Goal: Information Seeking & Learning: Learn about a topic

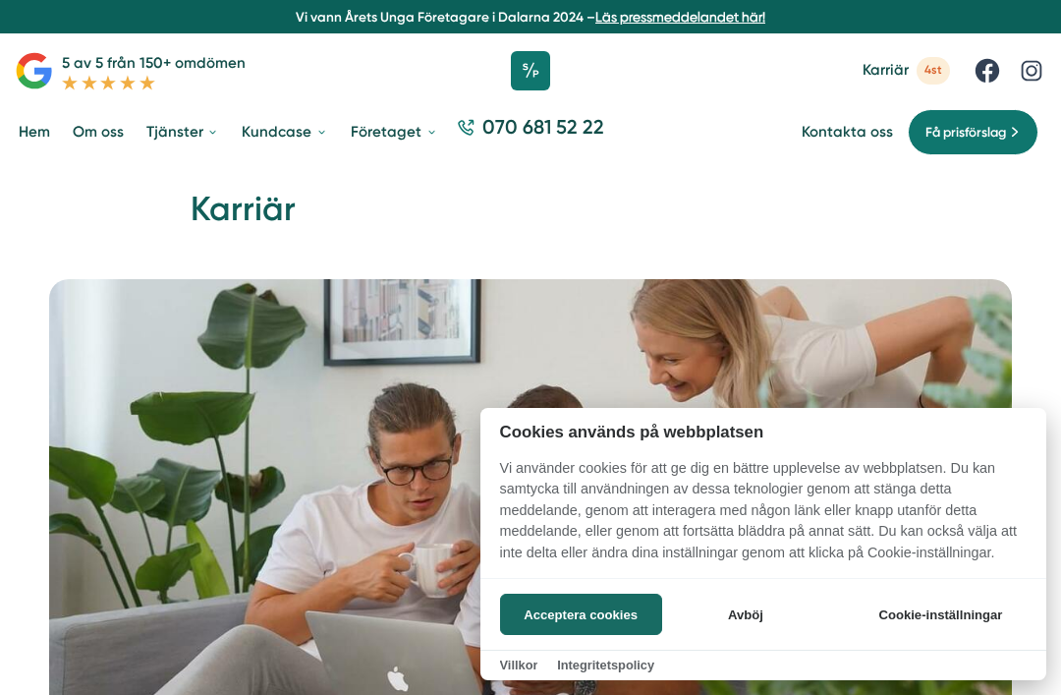
click at [612, 617] on button "Acceptera cookies" at bounding box center [581, 613] width 162 height 41
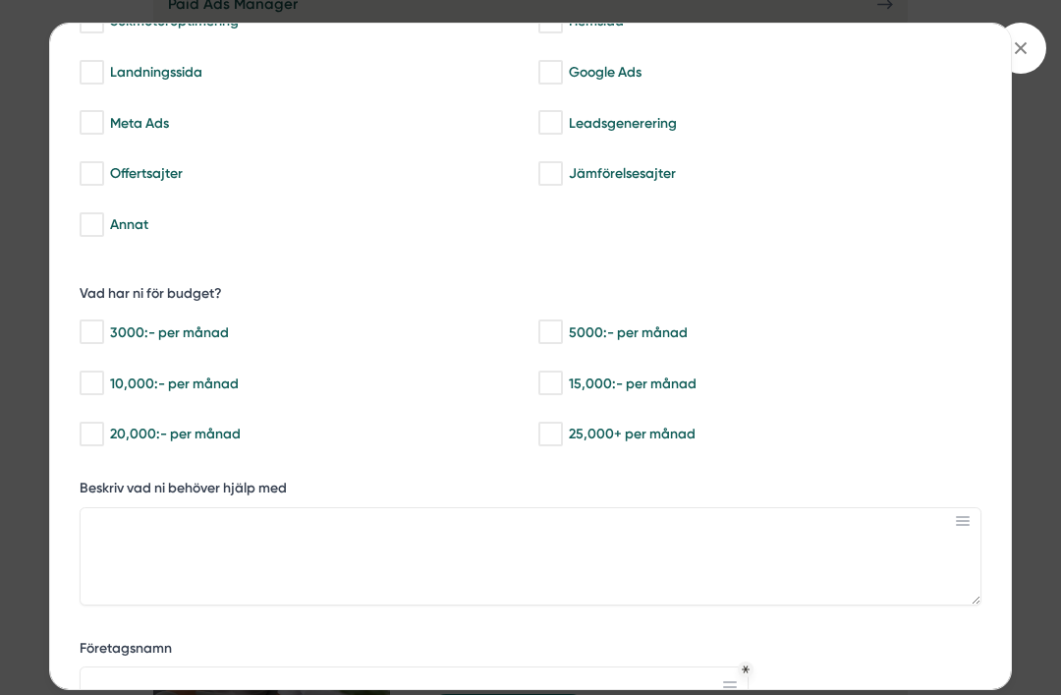
scroll to position [164, 0]
click at [1015, 59] on span at bounding box center [1020, 48] width 51 height 51
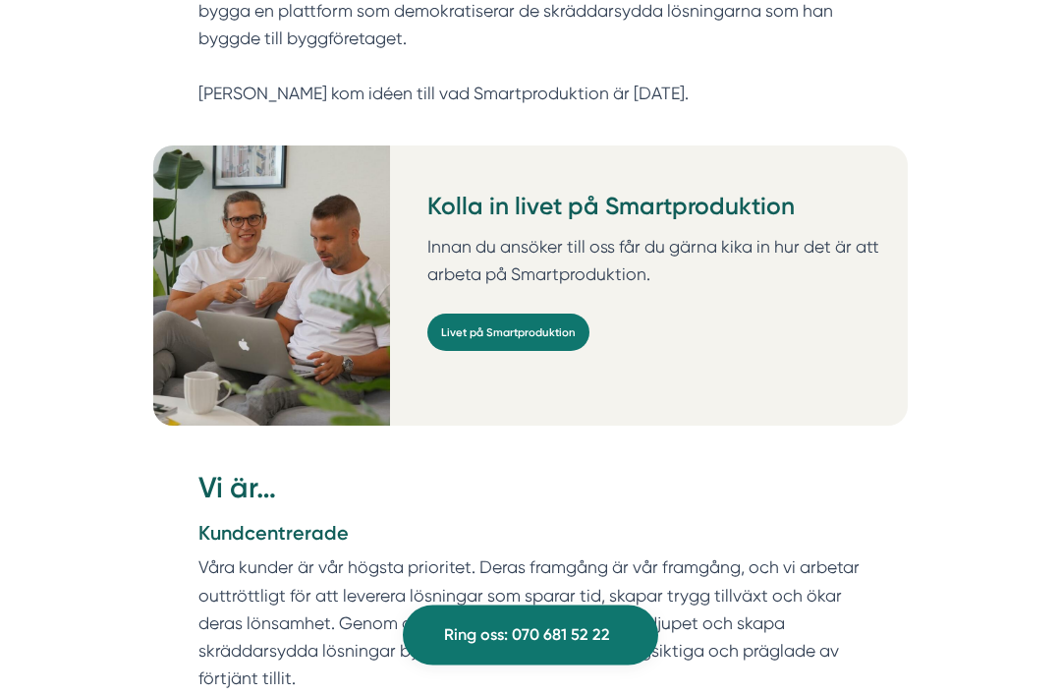
scroll to position [1356, 0]
click at [552, 313] on link "Livet på Smartproduktion" at bounding box center [508, 331] width 162 height 37
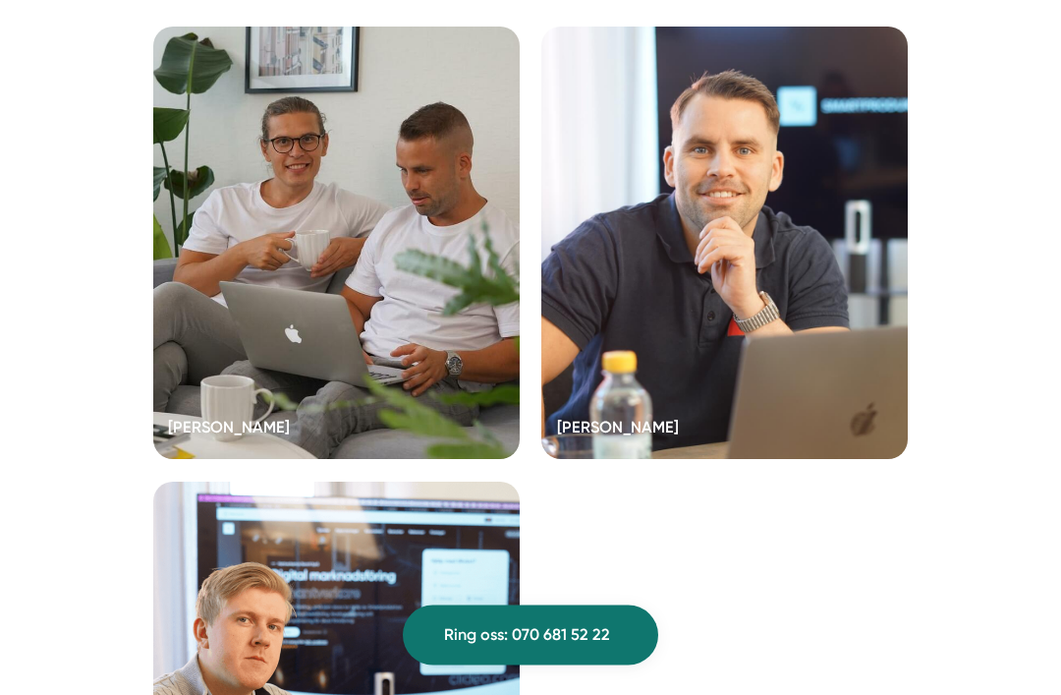
scroll to position [5106, 0]
click at [818, 332] on div at bounding box center [724, 243] width 366 height 432
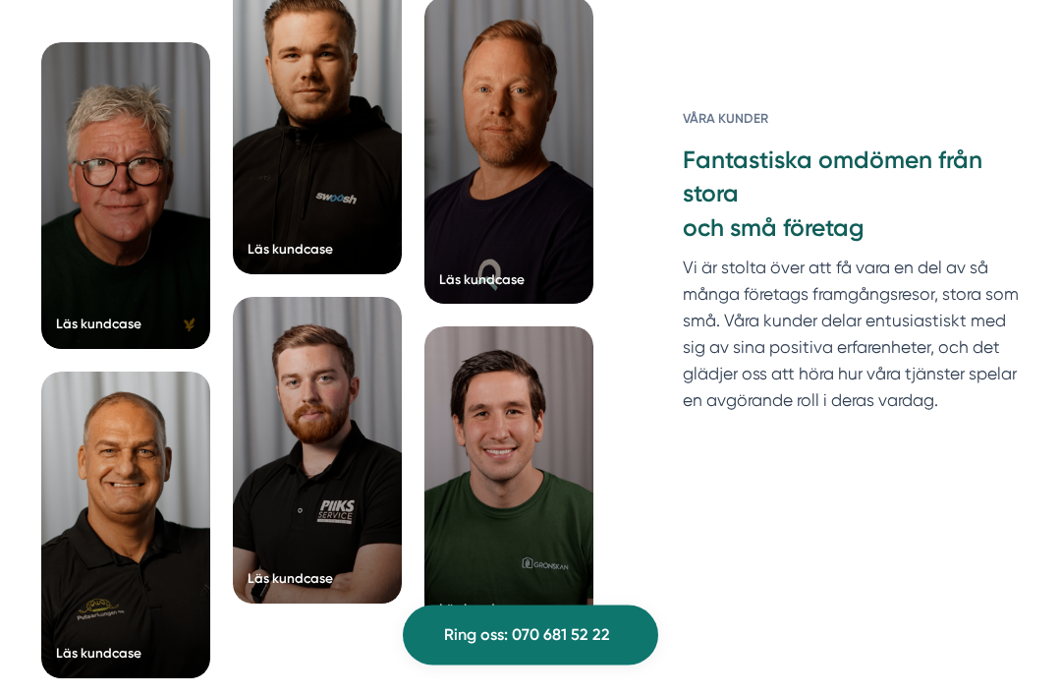
scroll to position [3434, 0]
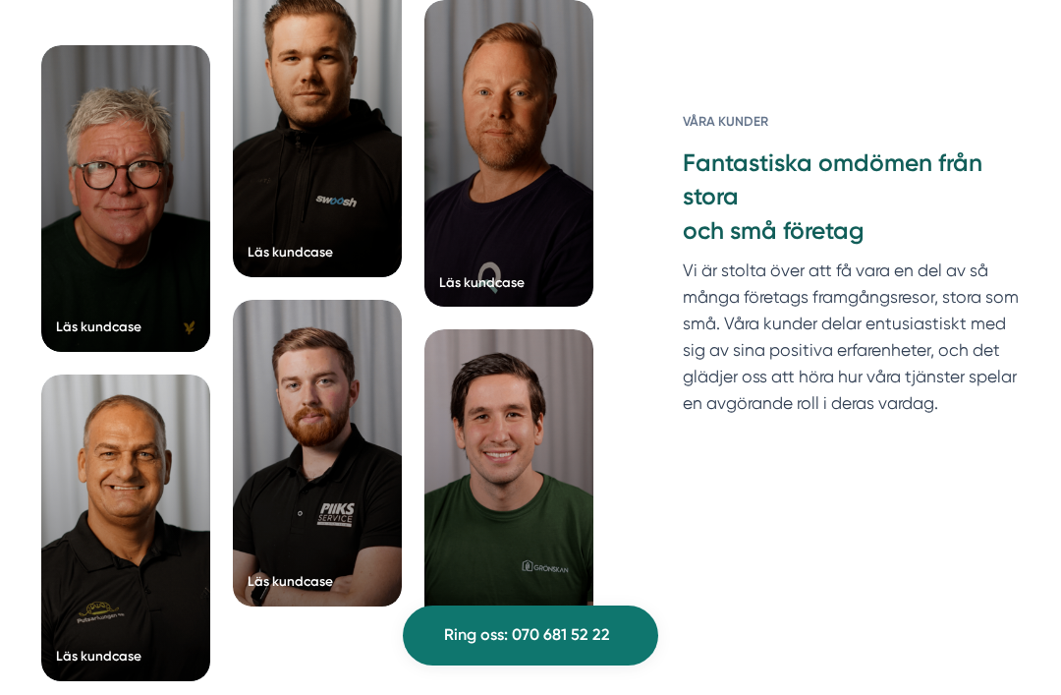
click at [533, 466] on div at bounding box center [508, 482] width 169 height 306
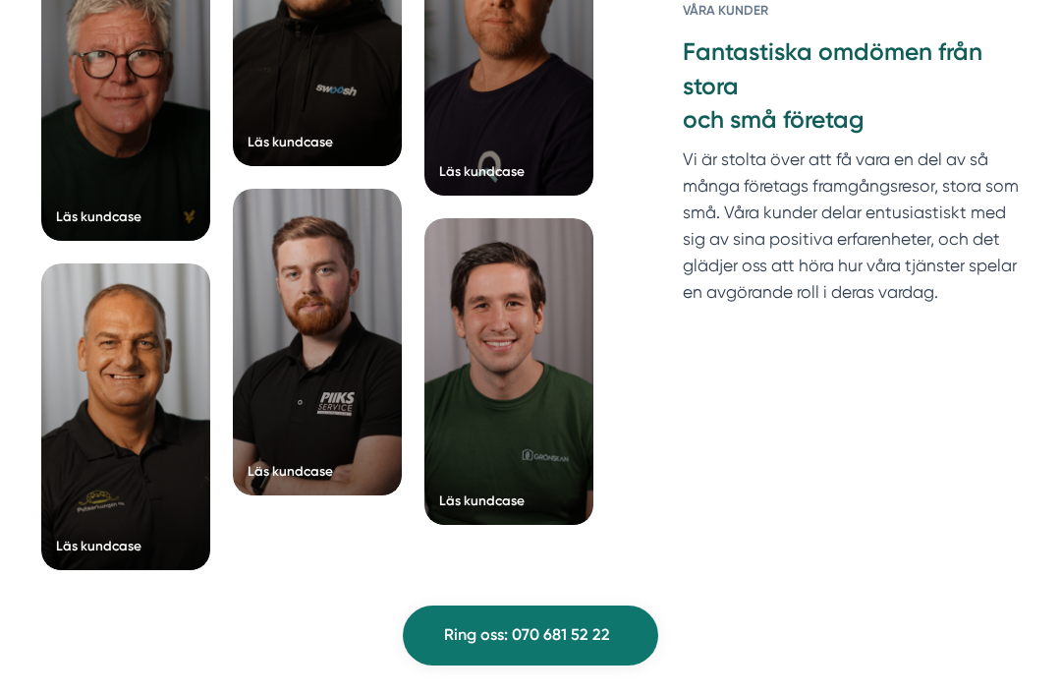
scroll to position [5013, 0]
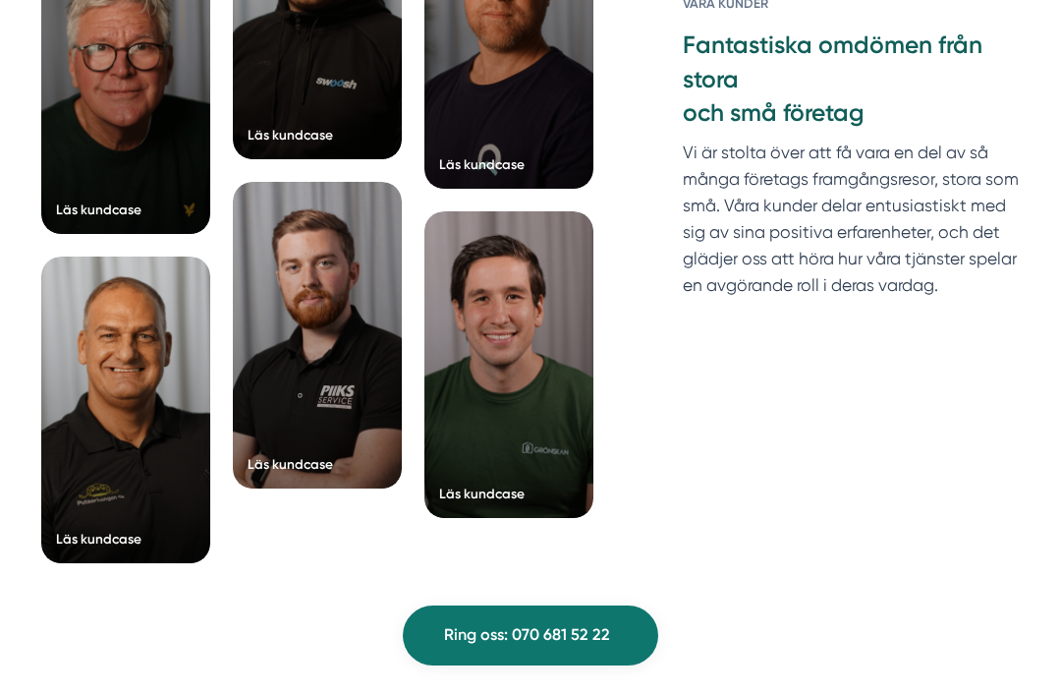
click at [340, 159] on div at bounding box center [317, 6] width 169 height 306
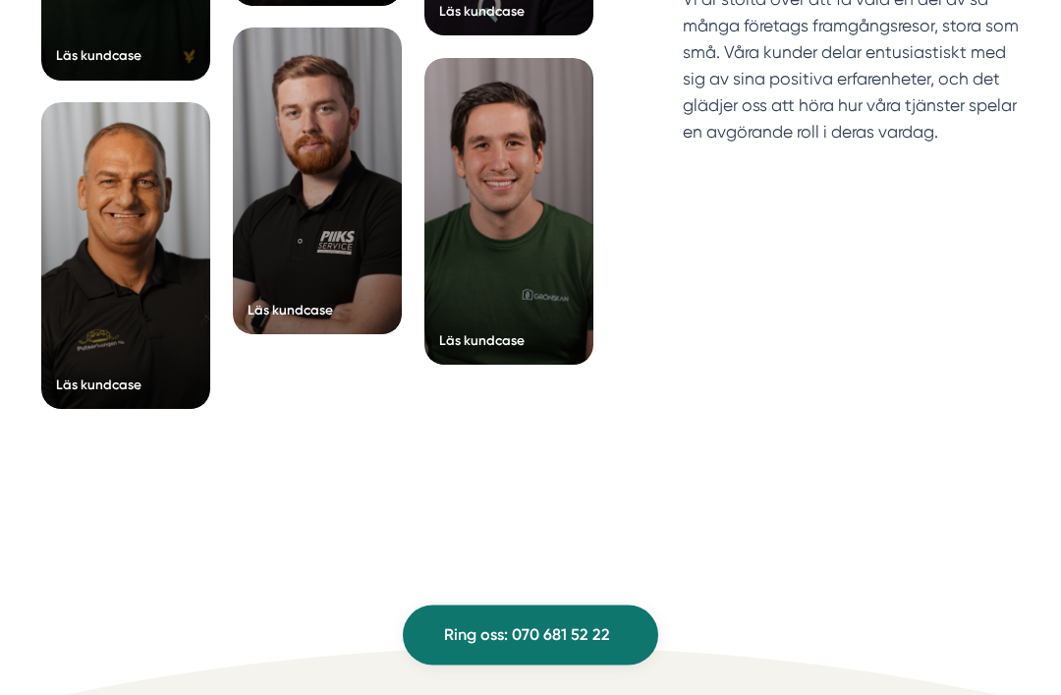
scroll to position [4233, 0]
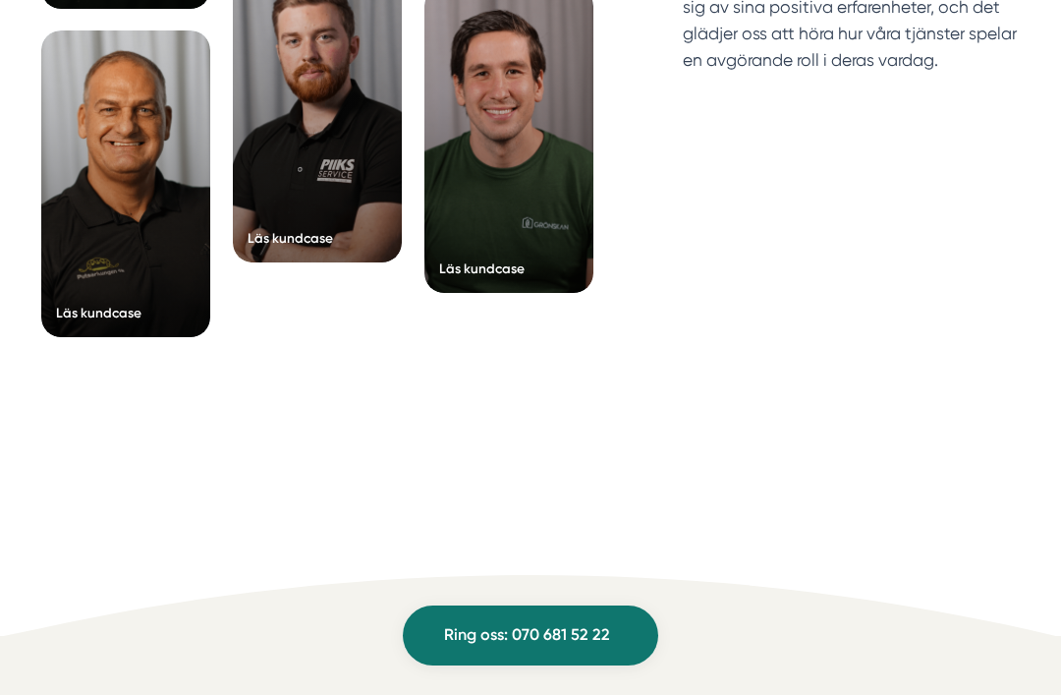
click at [97, 279] on div at bounding box center [125, 183] width 169 height 306
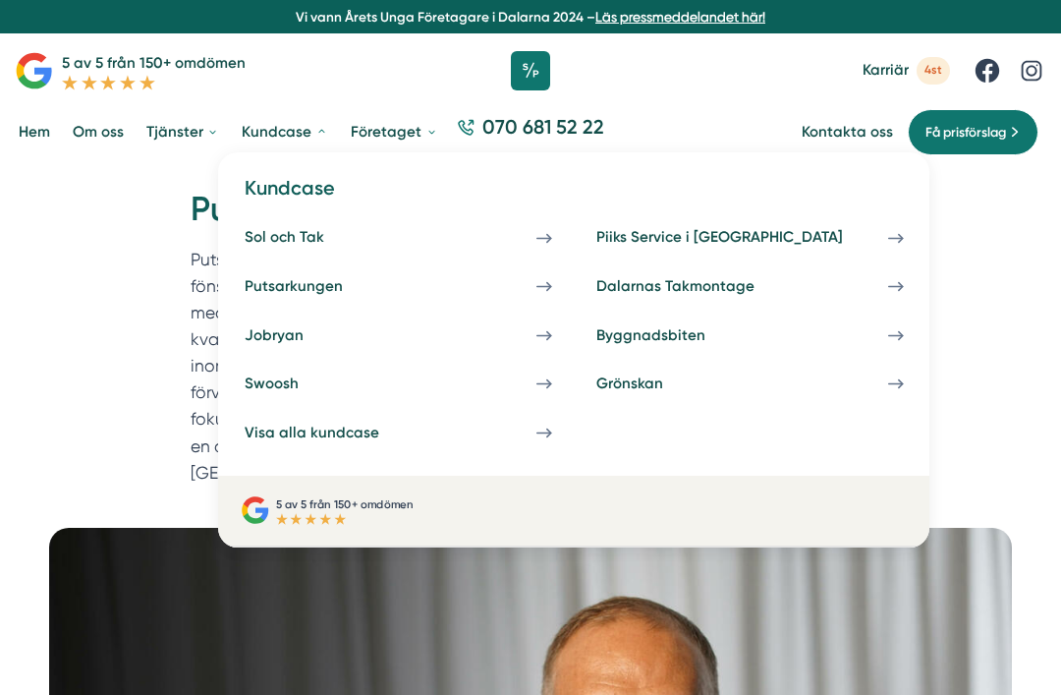
click at [397, 435] on div "Visa alla kundcase" at bounding box center [335, 432] width 180 height 19
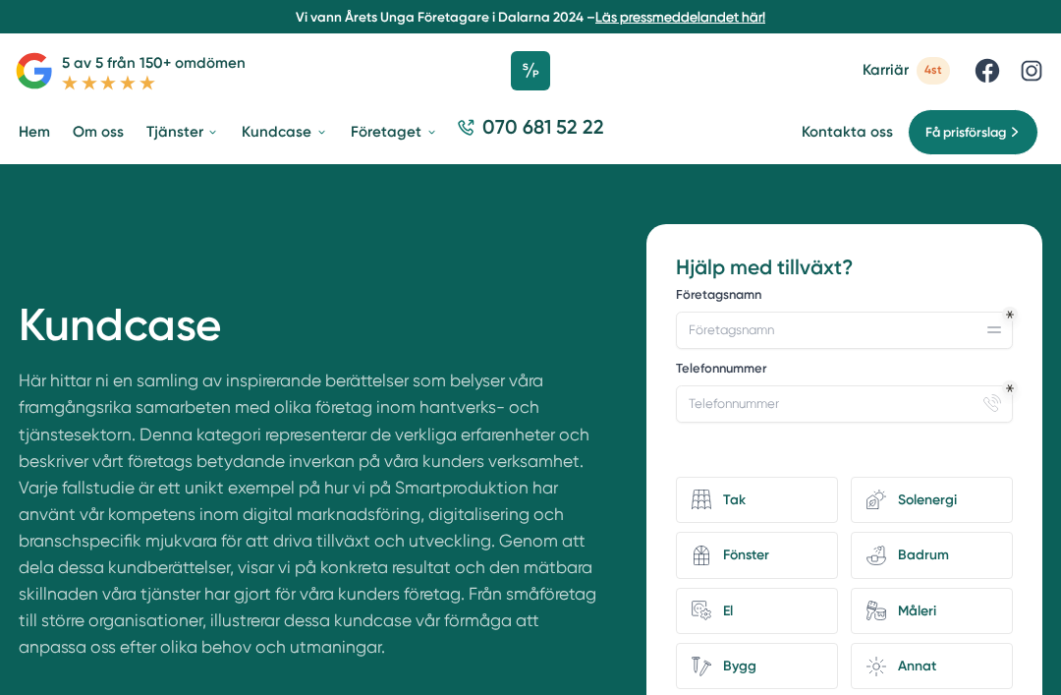
click at [27, 133] on link "Hem" at bounding box center [34, 132] width 39 height 49
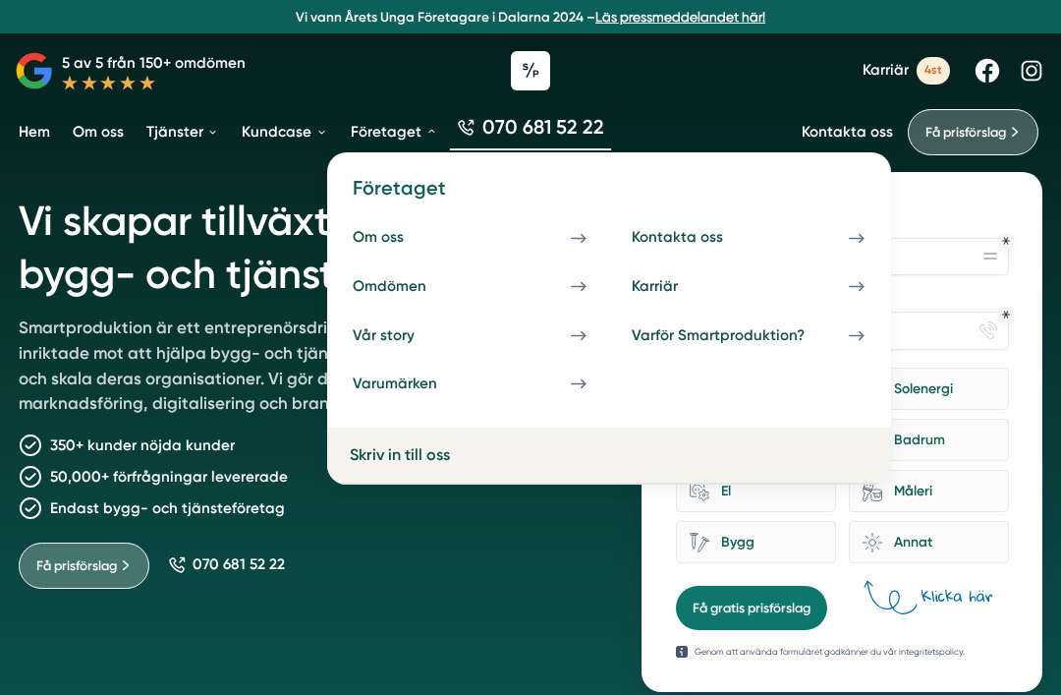
click at [838, 296] on link "Karriär" at bounding box center [747, 286] width 255 height 41
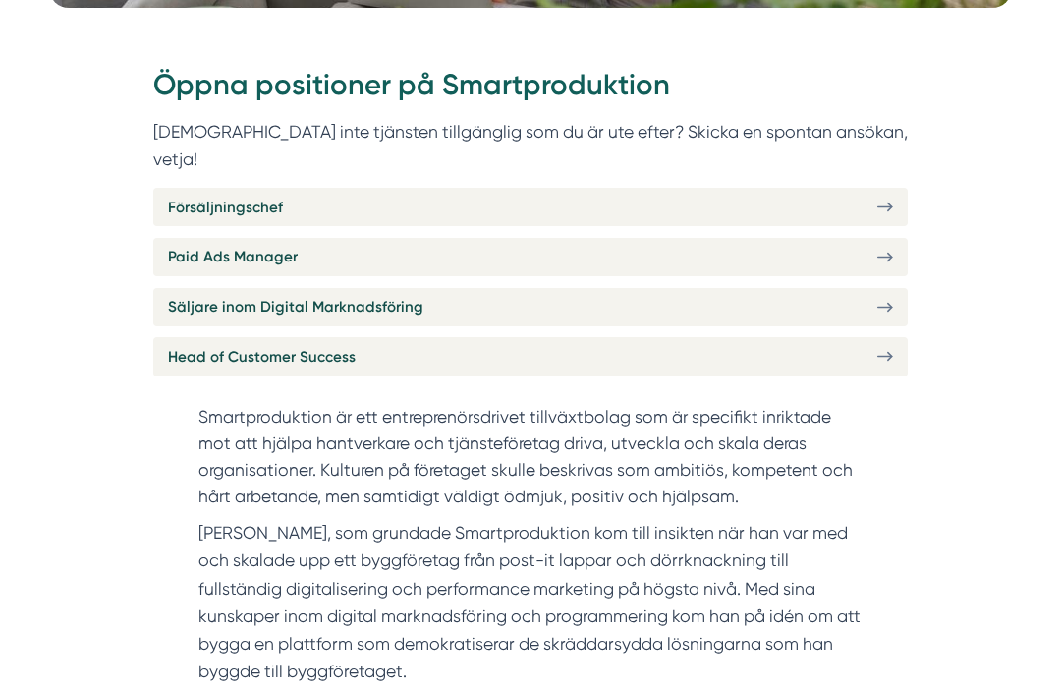
scroll to position [725, 0]
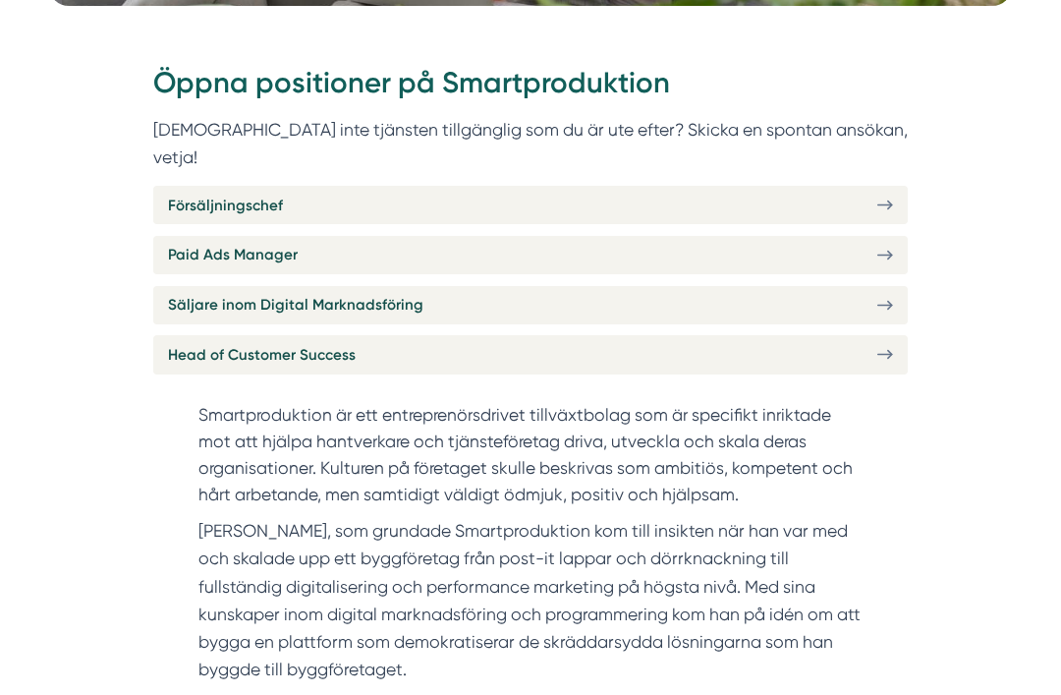
click at [875, 186] on link "Försäljningschef" at bounding box center [530, 205] width 754 height 38
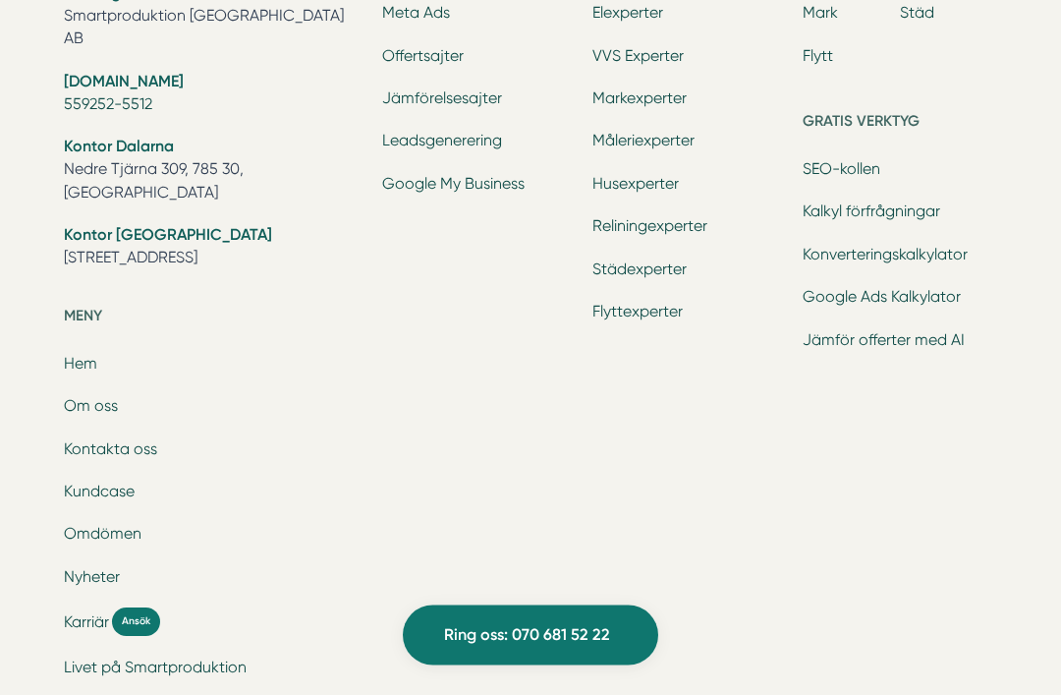
scroll to position [7398, 0]
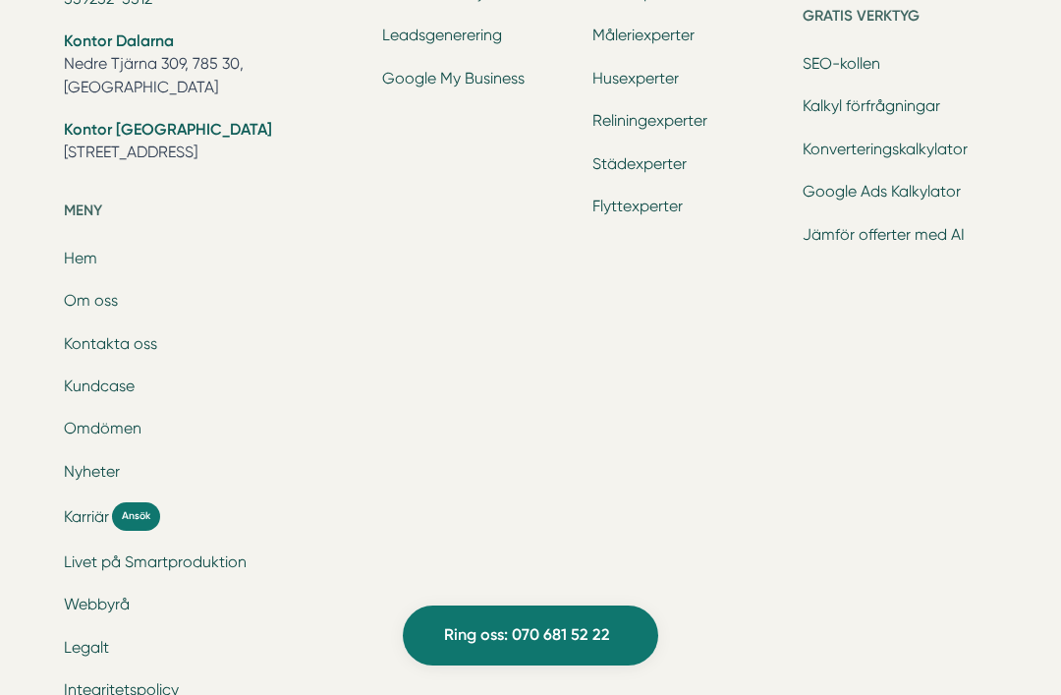
click at [75, 291] on link "Om oss" at bounding box center [91, 300] width 54 height 19
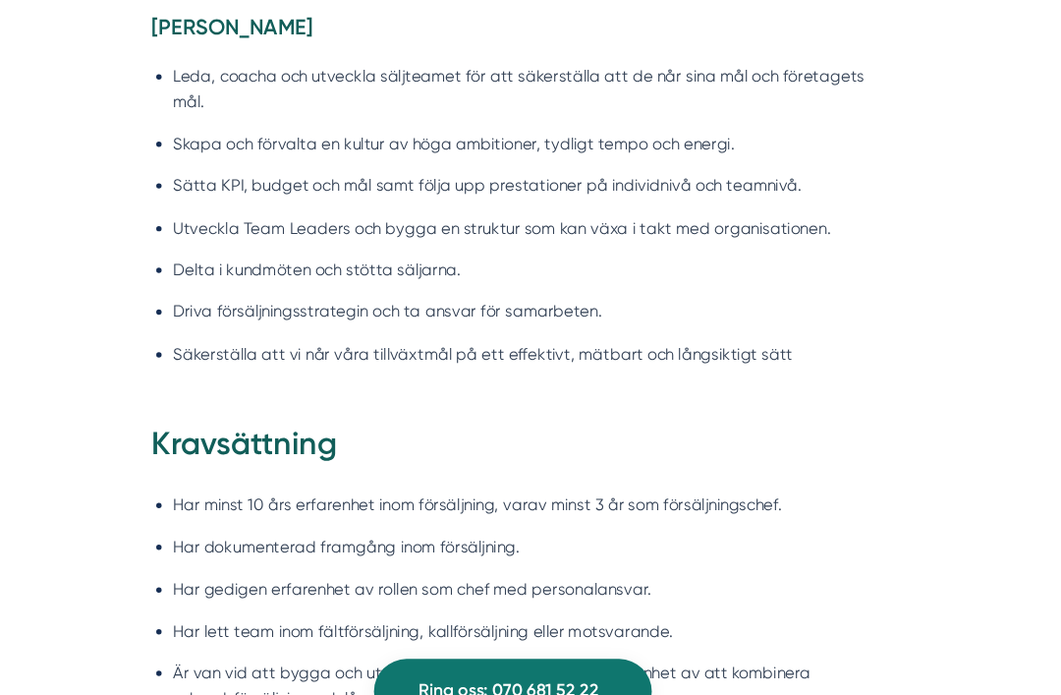
scroll to position [1615, 0]
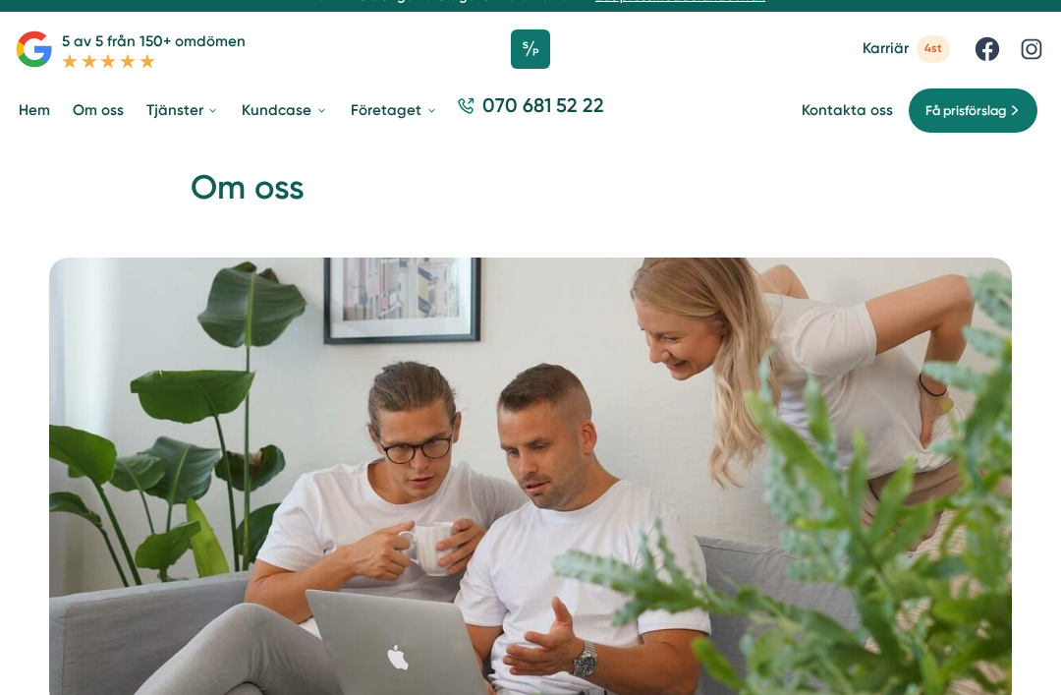
scroll to position [23, 0]
